Goal: Task Accomplishment & Management: Manage account settings

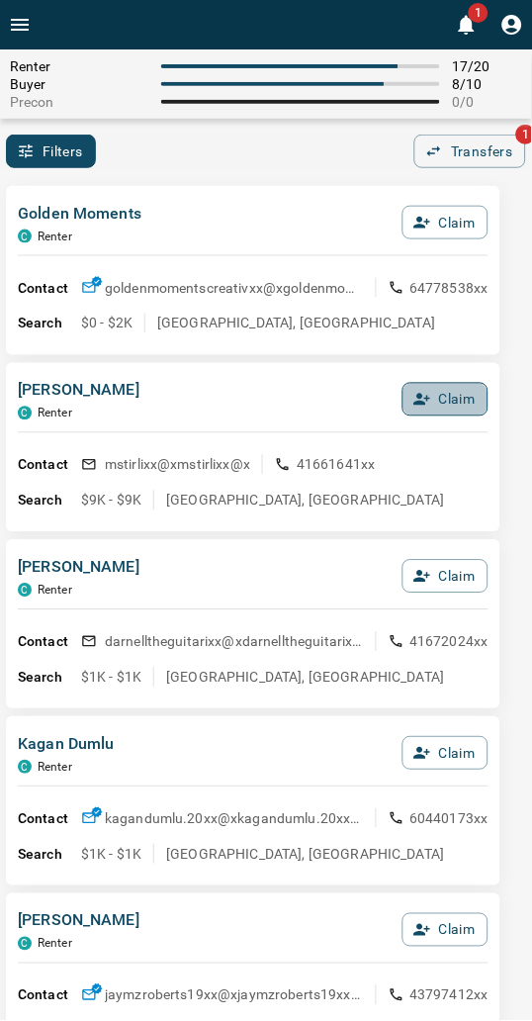
click at [452, 404] on button "Claim" at bounding box center [446, 400] width 86 height 34
click at [448, 404] on button "Confirm Claim" at bounding box center [417, 400] width 141 height 34
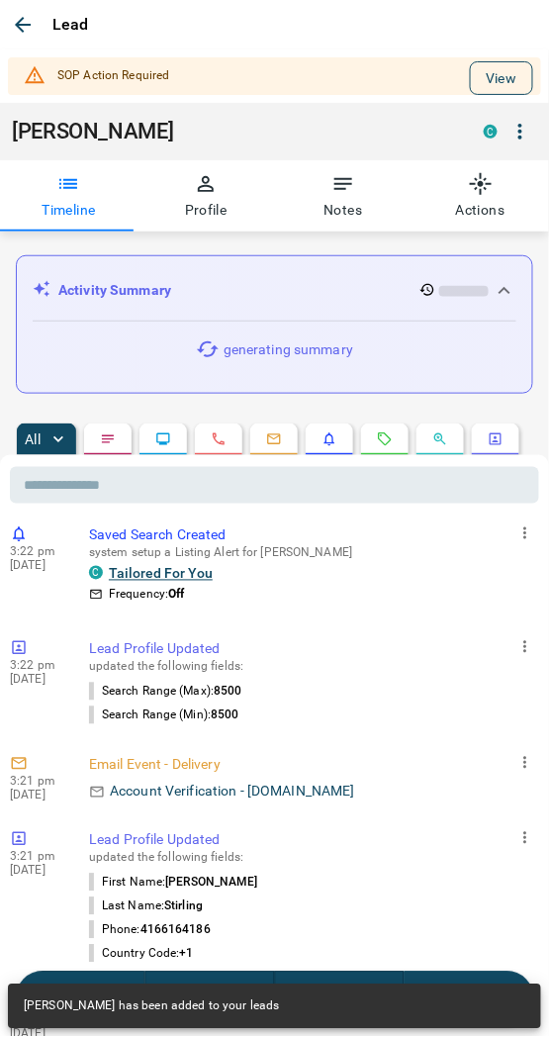
click at [470, 85] on button "View" at bounding box center [501, 78] width 63 height 34
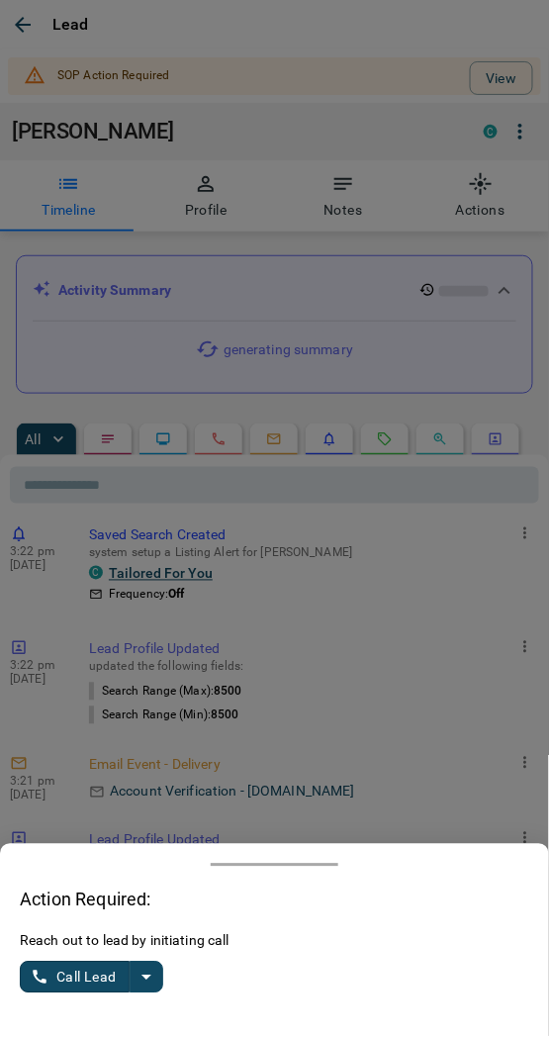
click at [135, 973] on icon "split button" at bounding box center [147, 977] width 24 height 24
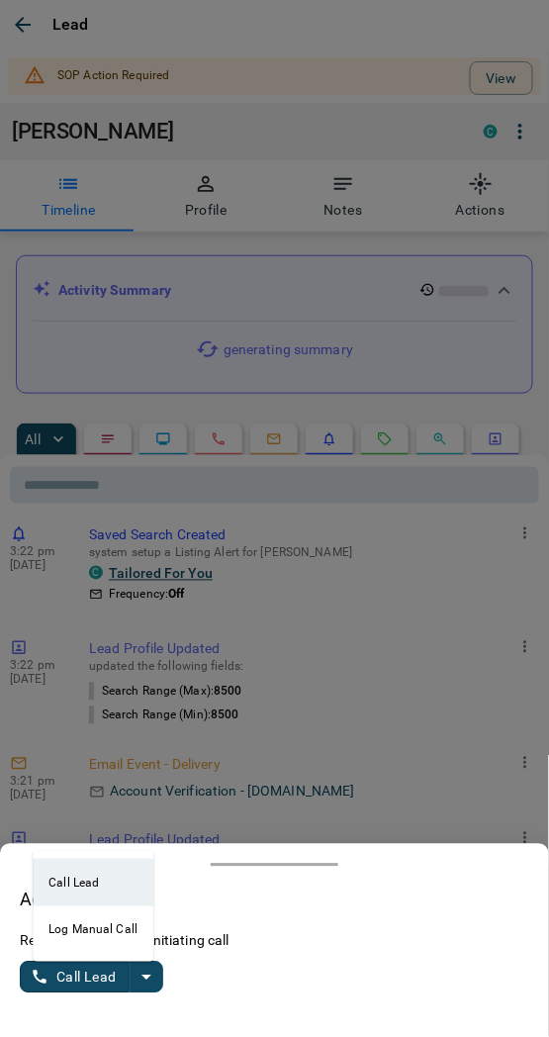
click at [102, 921] on li "Log Manual Call" at bounding box center [93, 929] width 121 height 47
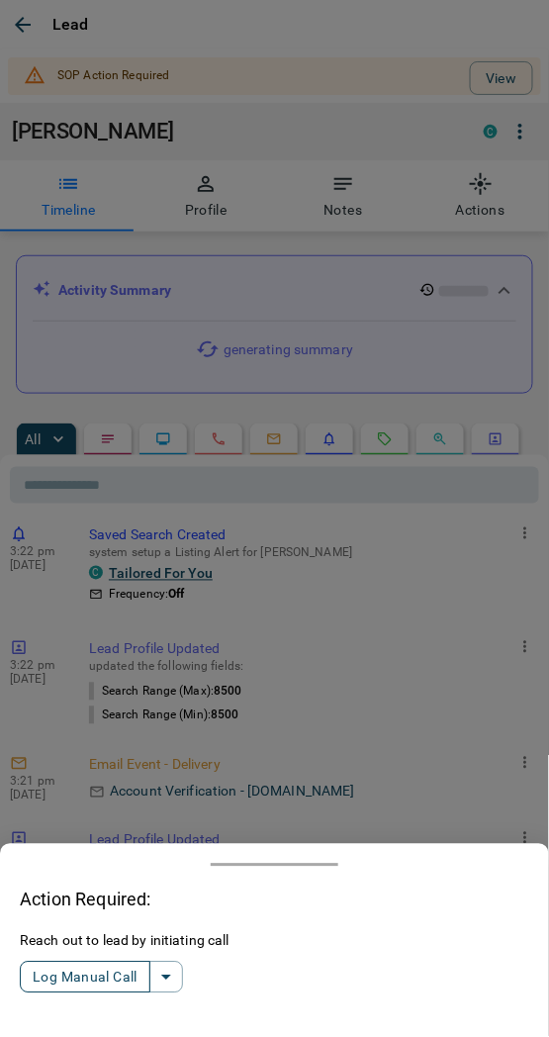
click at [97, 971] on button "Log Manual Call" at bounding box center [85, 977] width 131 height 32
click at [41, 983] on button "Yes" at bounding box center [40, 977] width 40 height 31
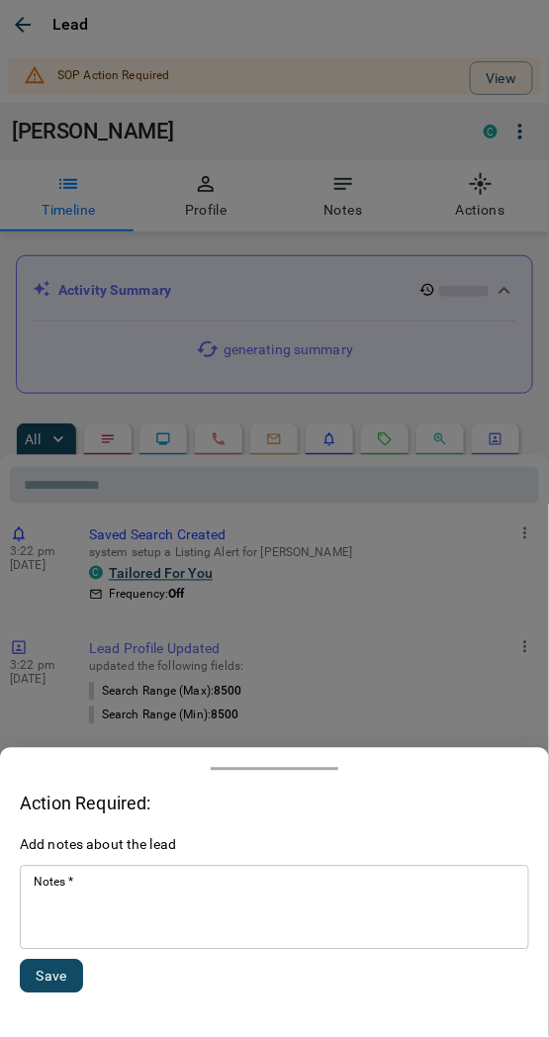
click at [83, 918] on textarea "Notes   *" at bounding box center [275, 907] width 482 height 67
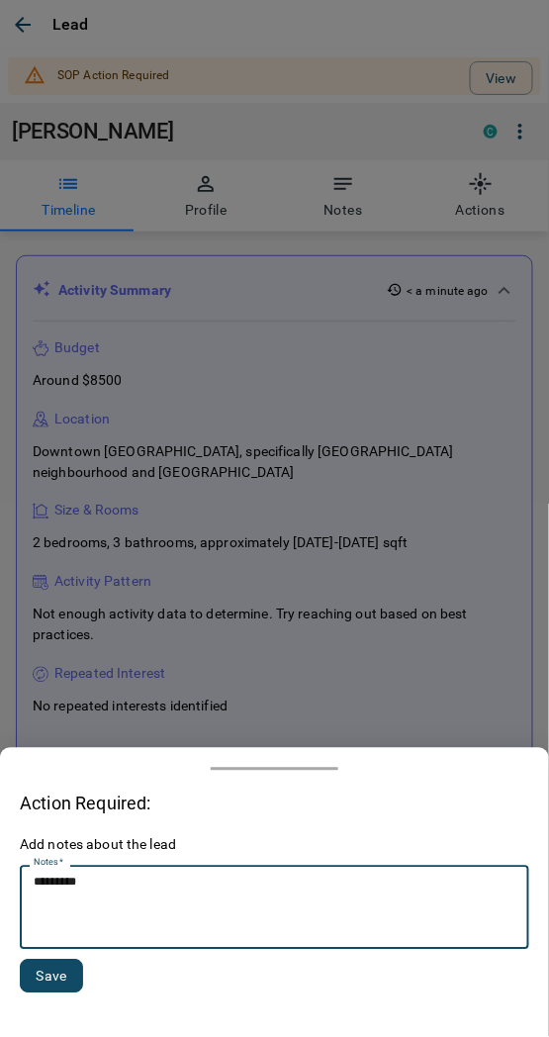
type textarea "*********"
click at [53, 977] on button "Save" at bounding box center [51, 976] width 63 height 34
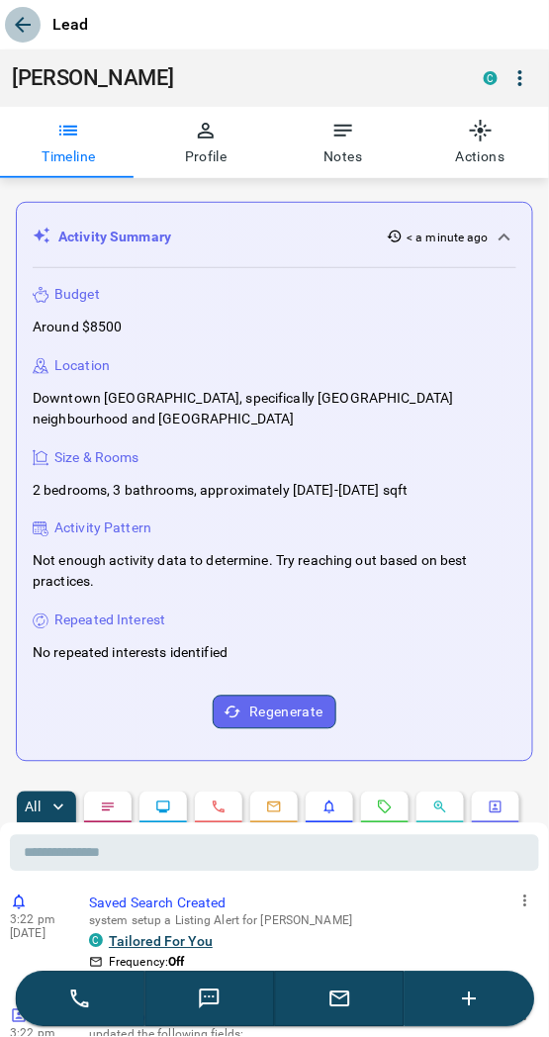
click at [12, 35] on icon "button" at bounding box center [23, 25] width 24 height 24
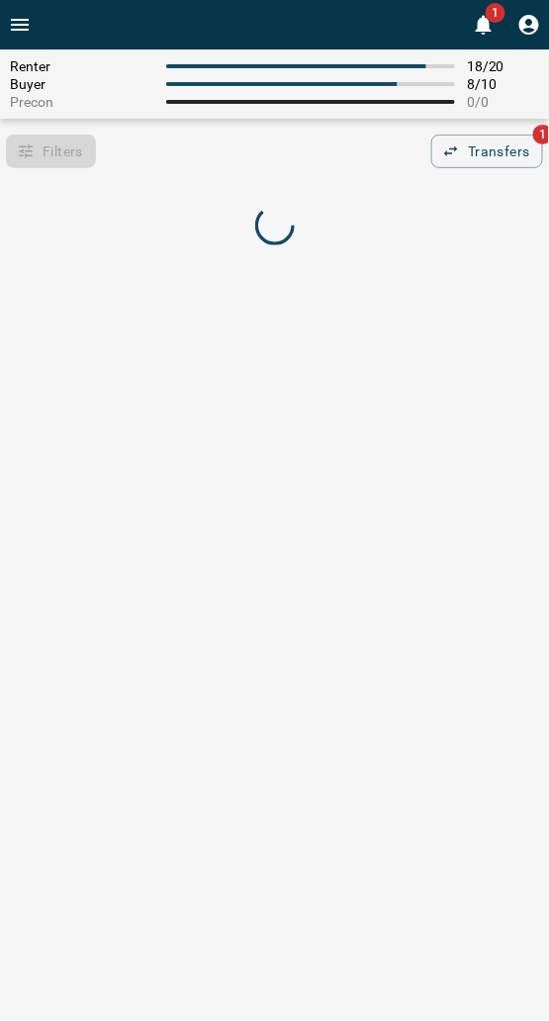
click at [237, 169] on div "Renter 18 / 20 Buyer 8 / 10 Precon 0 / 0 Filters 0 Transfers 1" at bounding box center [274, 161] width 549 height 225
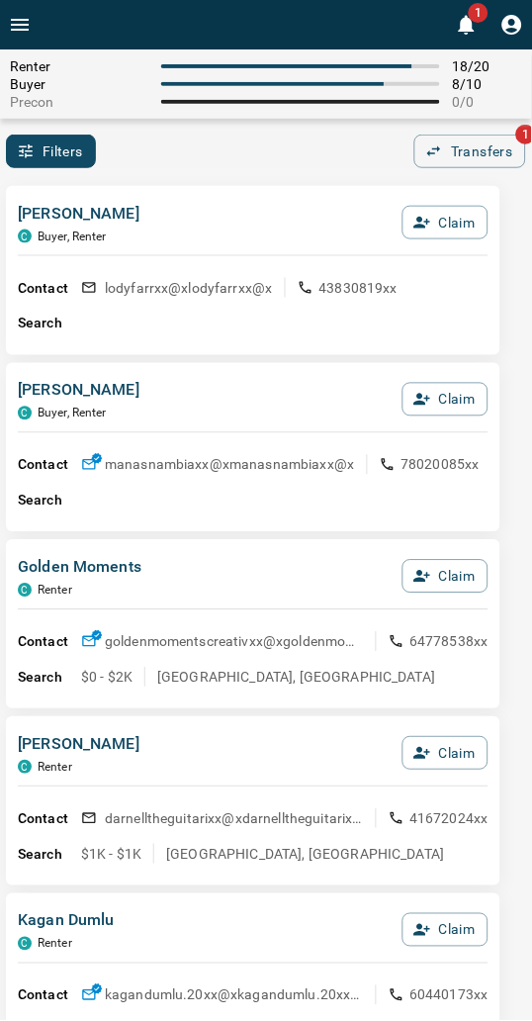
drag, startPoint x: 241, startPoint y: 150, endPoint x: 230, endPoint y: 153, distance: 11.3
click at [241, 150] on div "Filters 0 Transfers 1" at bounding box center [266, 152] width 532 height 34
click at [245, 210] on div "[PERSON_NAME] C Buyer, Renter Claim" at bounding box center [253, 228] width 471 height 53
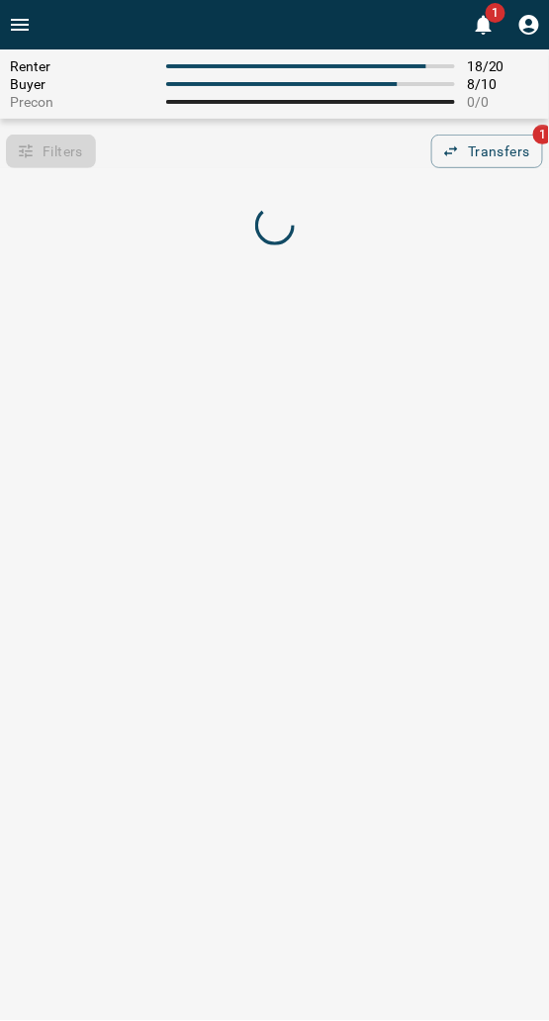
click at [230, 180] on div at bounding box center [274, 227] width 549 height 94
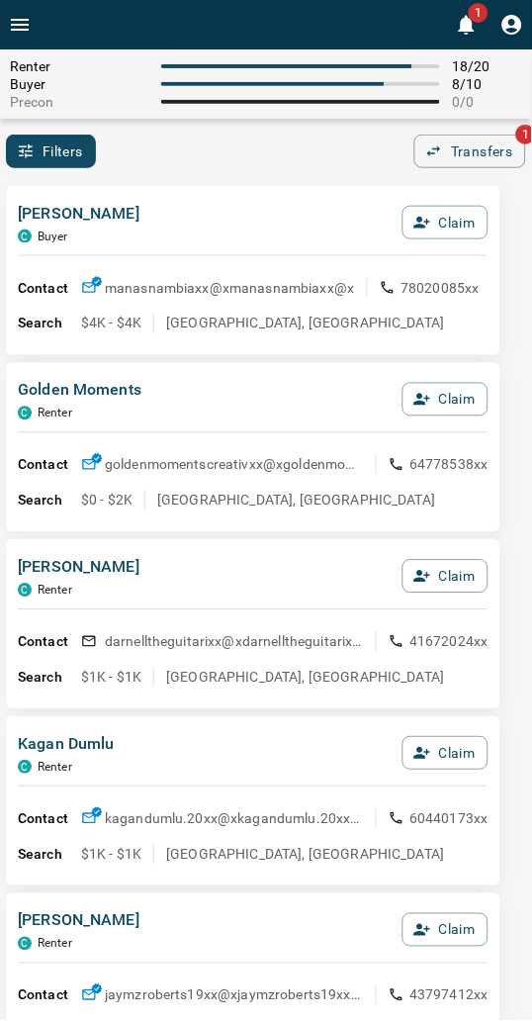
click at [196, 210] on div "[PERSON_NAME] C Buyer Claim" at bounding box center [253, 228] width 471 height 53
click at [450, 215] on button "Claim" at bounding box center [446, 223] width 86 height 34
click at [401, 214] on button "Confirm Claim" at bounding box center [417, 223] width 141 height 34
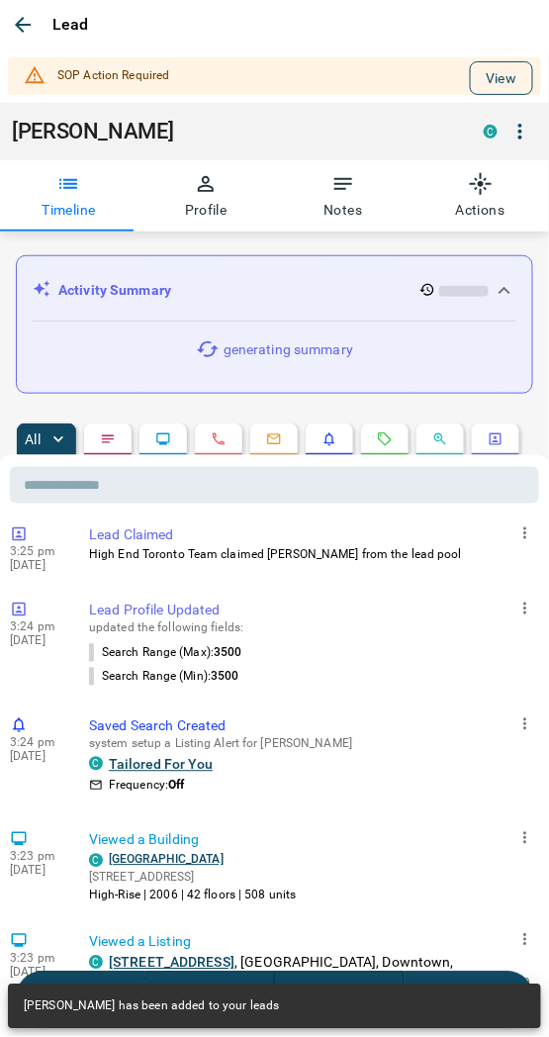
click at [486, 75] on button "View" at bounding box center [501, 78] width 63 height 34
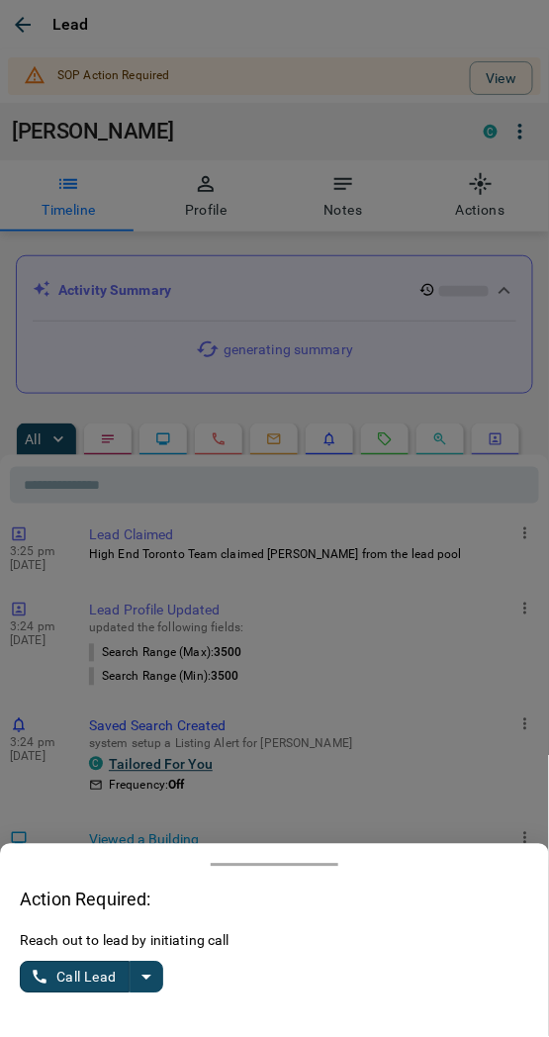
click at [159, 972] on div "Reach out to lead by initiating call Call Lead" at bounding box center [274, 974] width 509 height 86
click at [146, 973] on icon "split button" at bounding box center [147, 977] width 24 height 24
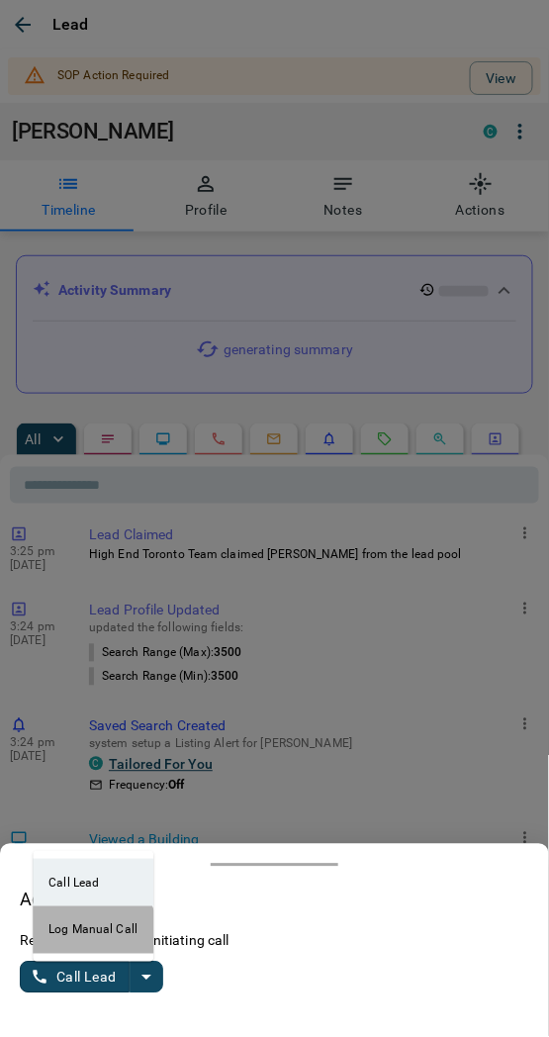
click at [79, 937] on li "Log Manual Call" at bounding box center [93, 929] width 121 height 47
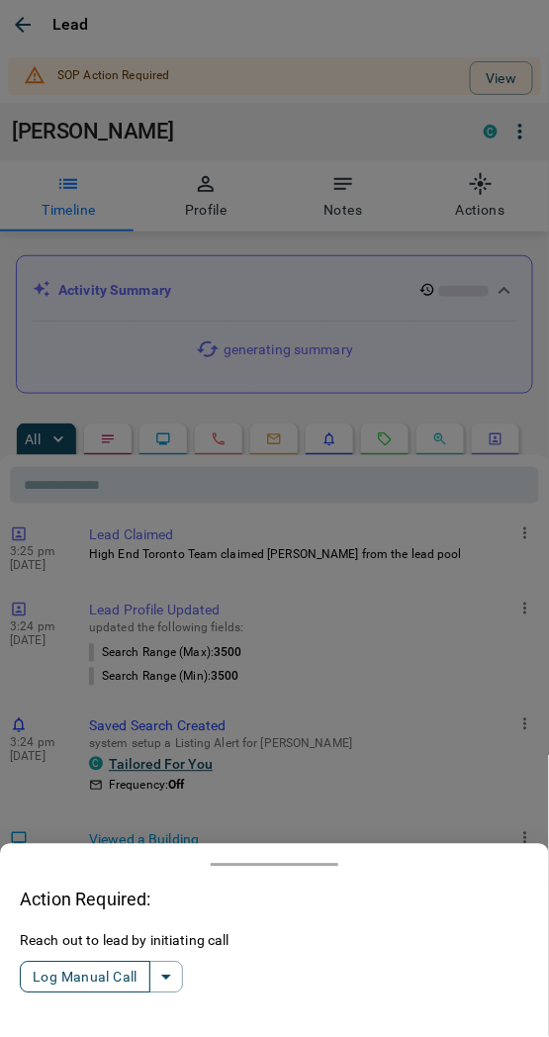
click at [90, 967] on button "Log Manual Call" at bounding box center [85, 977] width 131 height 32
click at [31, 974] on button "Yes" at bounding box center [40, 977] width 40 height 31
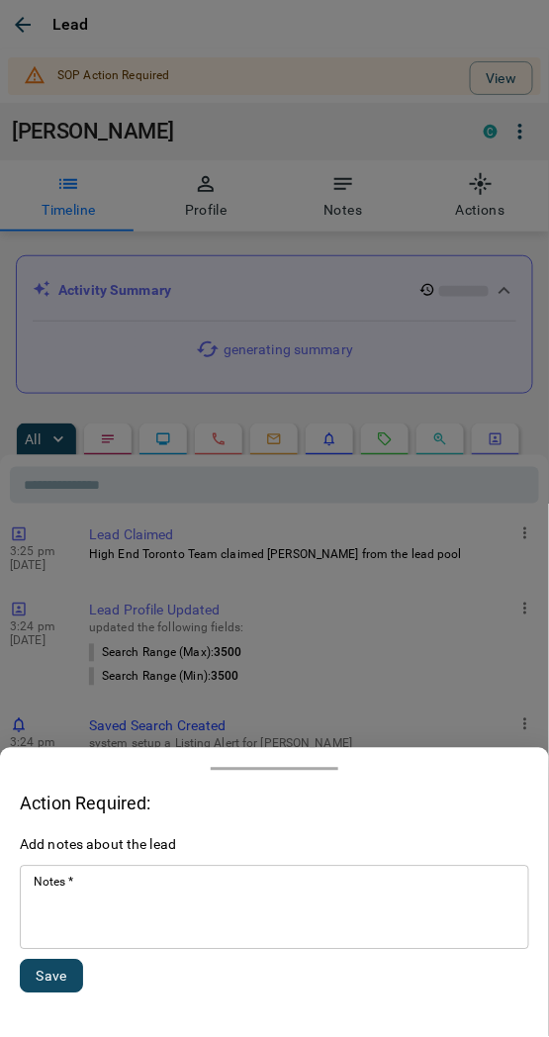
click at [126, 924] on textarea "Notes   *" at bounding box center [275, 907] width 482 height 67
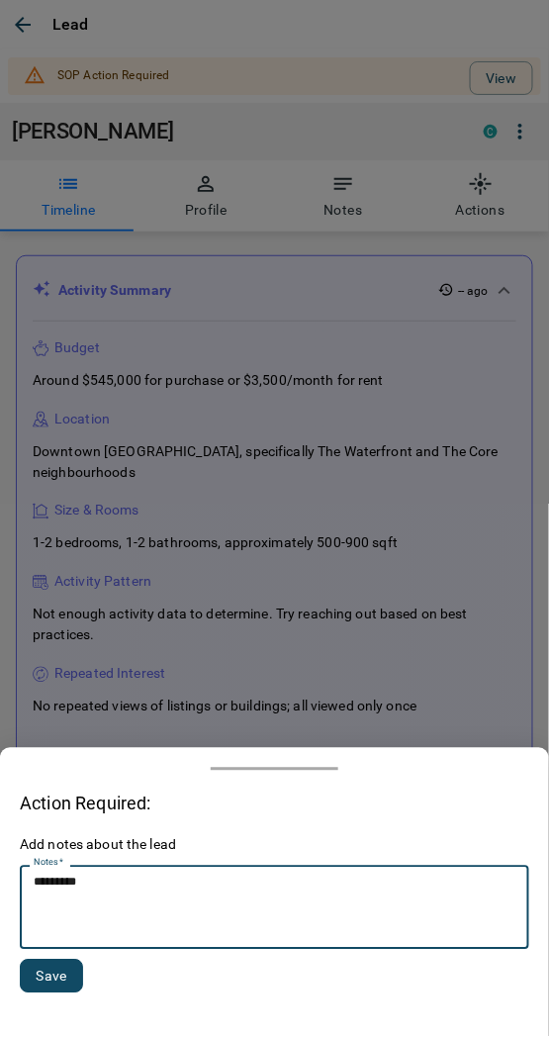
type textarea "*********"
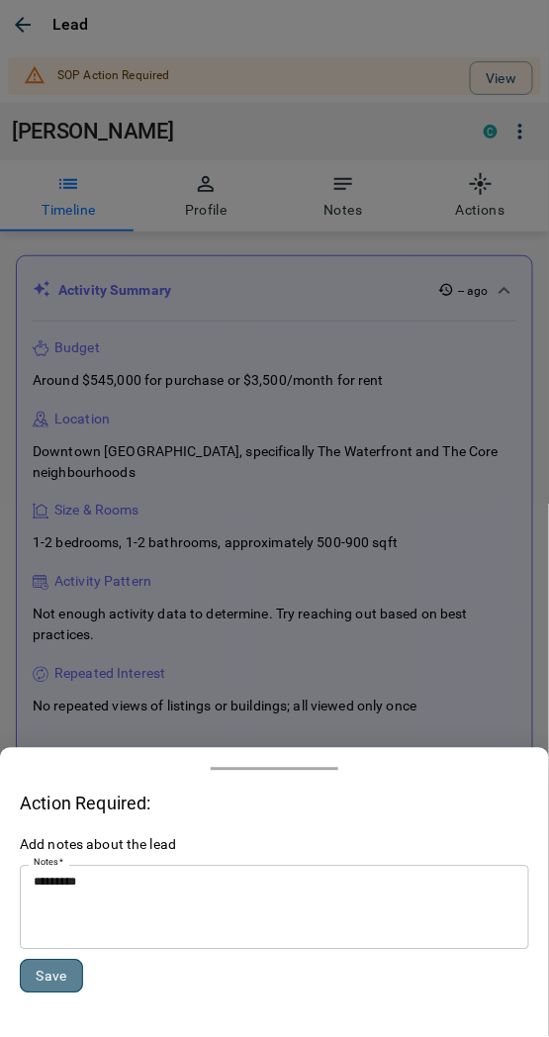
drag, startPoint x: 38, startPoint y: 973, endPoint x: 35, endPoint y: 936, distance: 37.7
click at [37, 974] on button "Save" at bounding box center [51, 976] width 63 height 34
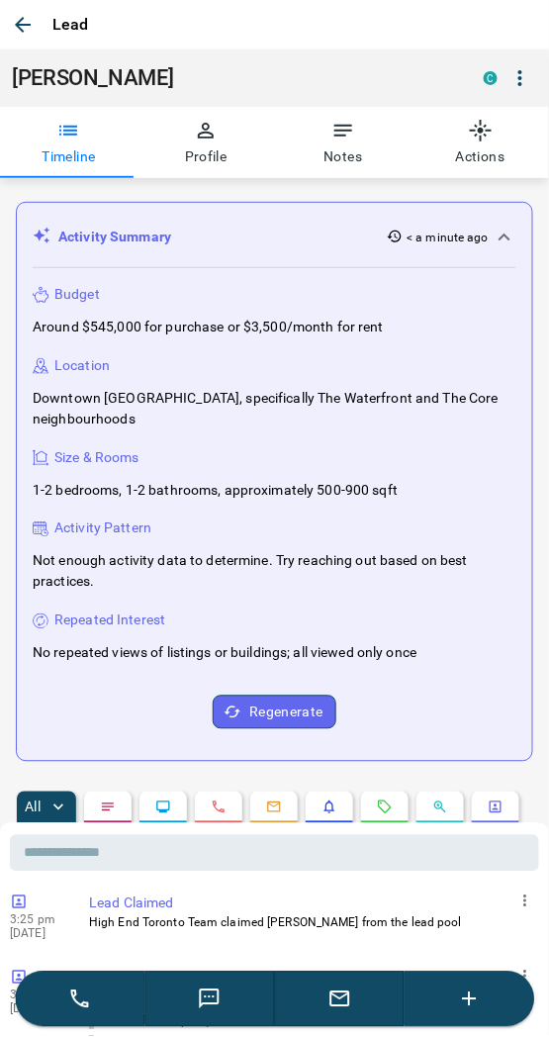
click at [27, 33] on icon "button" at bounding box center [23, 25] width 24 height 24
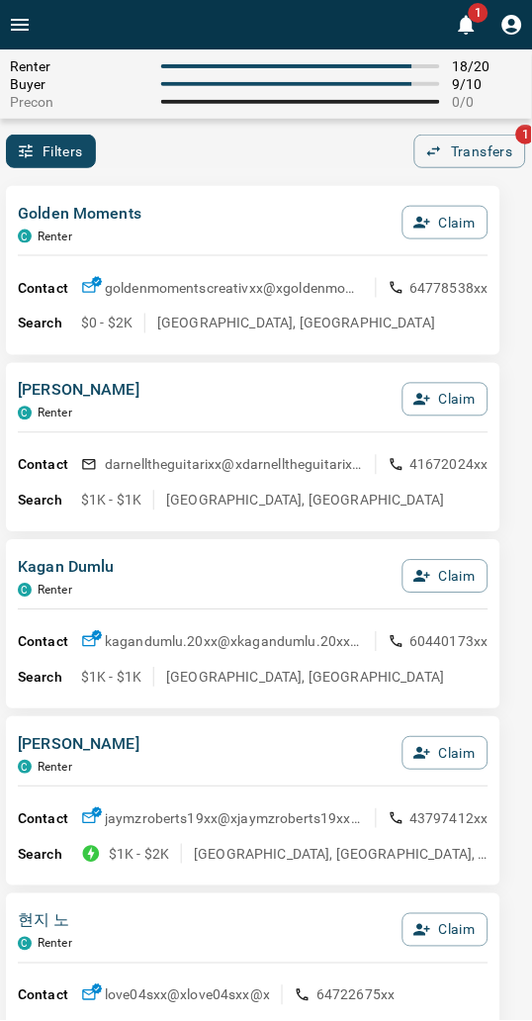
click at [175, 186] on div "Golden Moments C Renter Claim Contact goldenmomentscreativxx@x goldenmomentscre…" at bounding box center [253, 270] width 495 height 169
click at [253, 243] on div "Golden Moments C Renter Claim" at bounding box center [253, 228] width 471 height 53
click at [218, 196] on div "Golden Moments C Renter Claim Contact goldenmomentscreativxx@x goldenmomentscre…" at bounding box center [253, 270] width 495 height 169
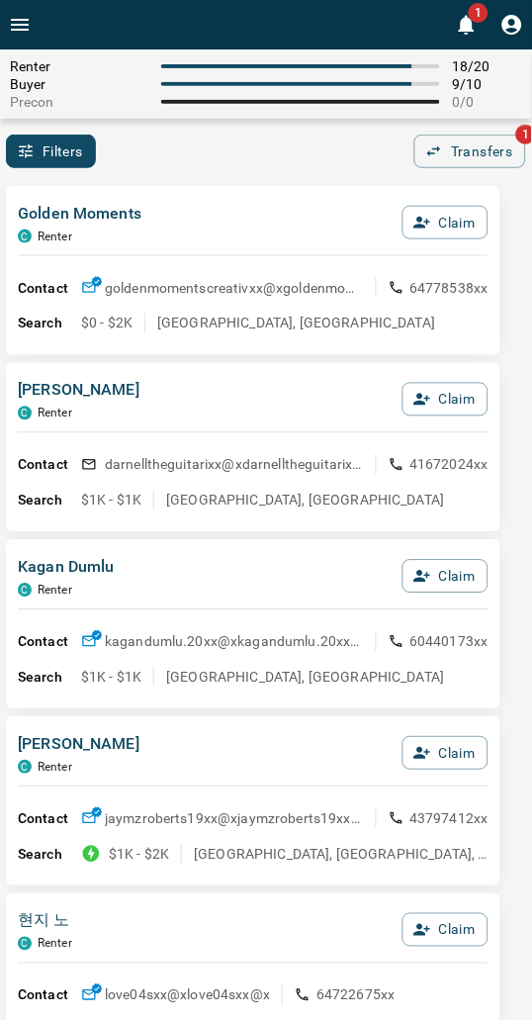
click at [214, 212] on div "Golden Moments C Renter Claim" at bounding box center [253, 228] width 471 height 53
drag, startPoint x: 268, startPoint y: 184, endPoint x: 81, endPoint y: 193, distance: 187.1
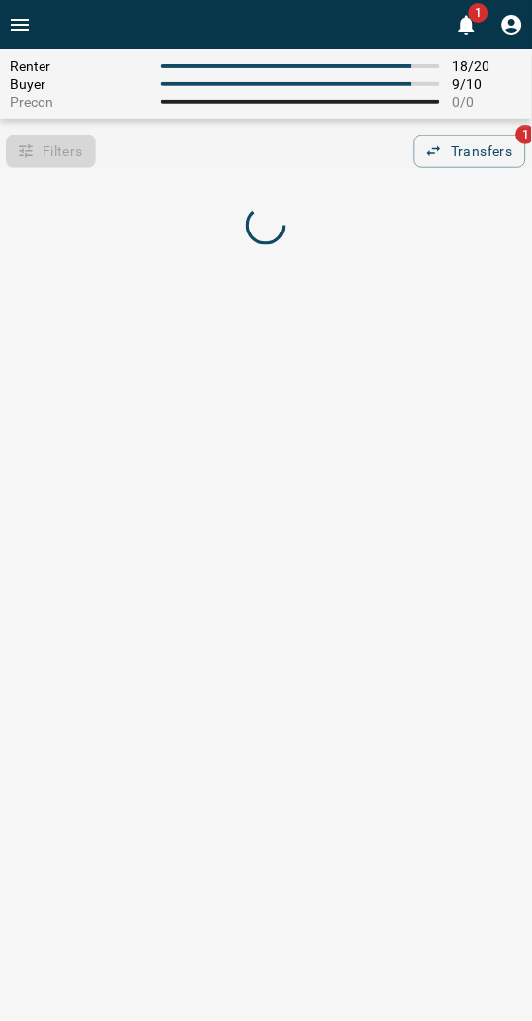
click at [274, 175] on div "Renter 18 / 20 Buyer 9 / 10 Precon 0 / 0 Filters 0 Transfers 1" at bounding box center [266, 161] width 532 height 225
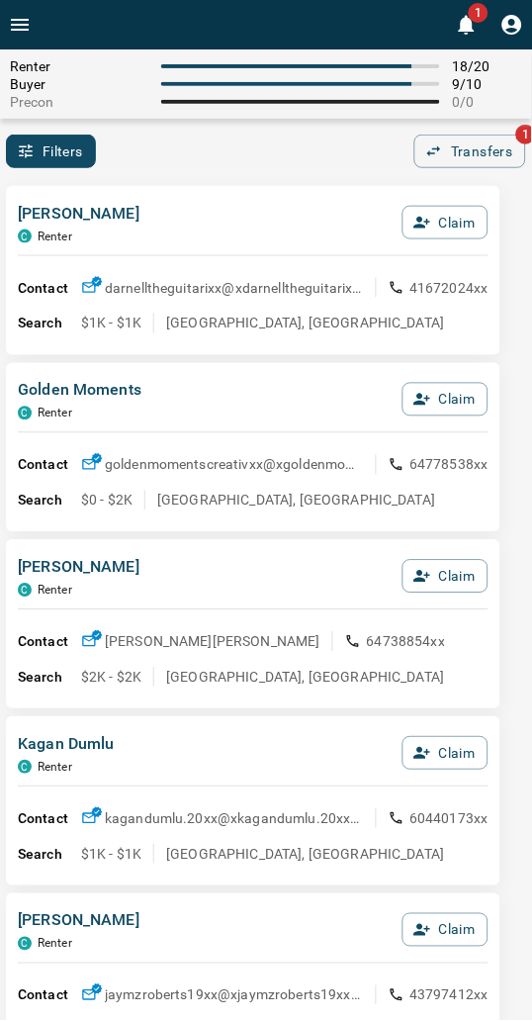
click at [301, 192] on div "[PERSON_NAME] C Renter Claim Contact darnelltheguitarixx@x darnelltheguitarixx@…" at bounding box center [253, 270] width 495 height 169
click at [231, 218] on div "[PERSON_NAME] C Renter Claim" at bounding box center [253, 228] width 471 height 53
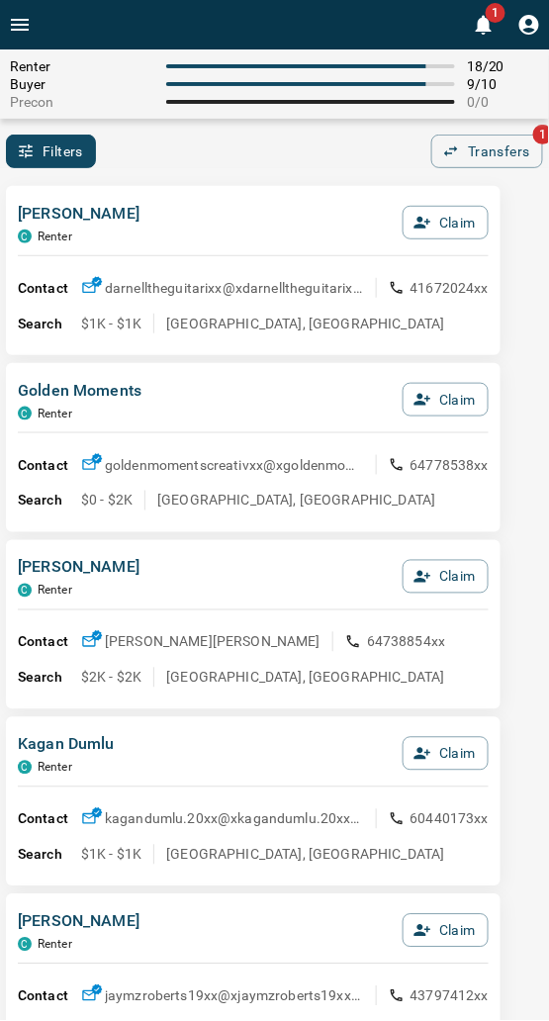
drag, startPoint x: 180, startPoint y: 173, endPoint x: 0, endPoint y: 205, distance: 182.8
